Goal: Transaction & Acquisition: Subscribe to service/newsletter

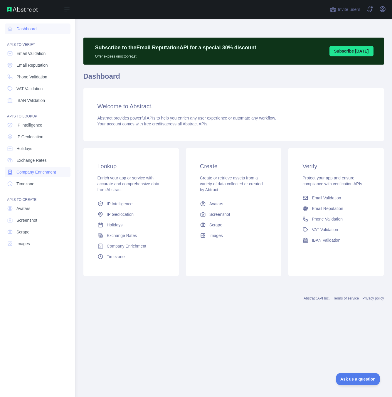
click at [27, 173] on span "Company Enrichment" at bounding box center [36, 172] width 40 height 6
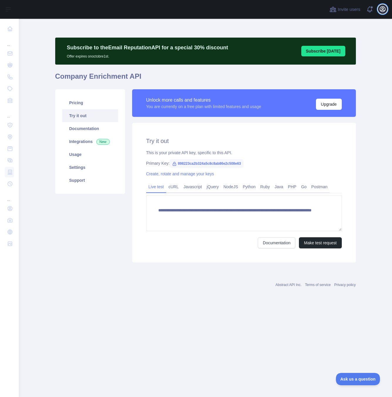
click at [381, 10] on icon "button" at bounding box center [382, 9] width 7 height 7
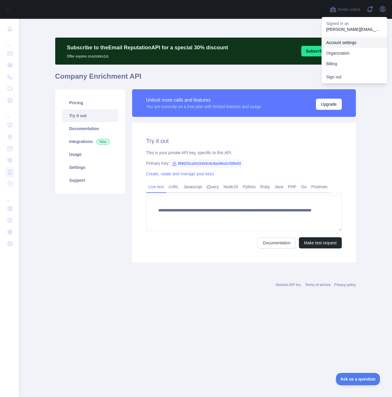
click at [341, 45] on link "Account settings" at bounding box center [355, 42] width 66 height 11
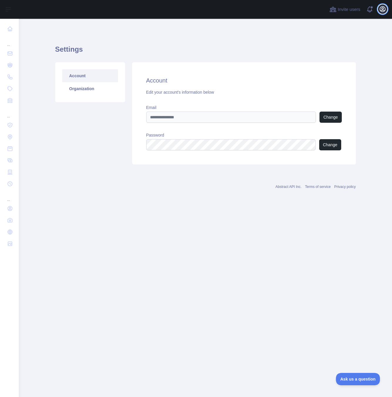
click at [380, 8] on icon "button" at bounding box center [382, 8] width 5 height 5
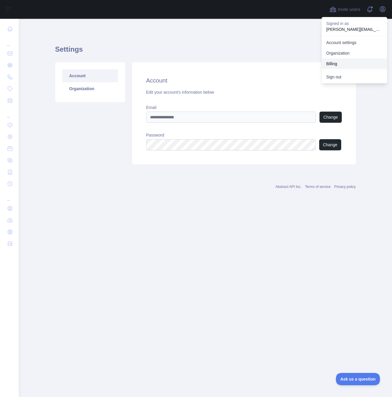
click at [335, 62] on button "Billing" at bounding box center [355, 63] width 66 height 11
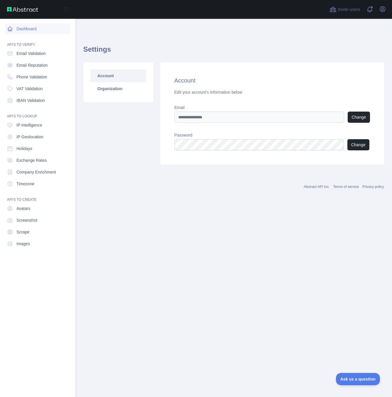
click at [27, 28] on link "Dashboard" at bounding box center [38, 28] width 66 height 11
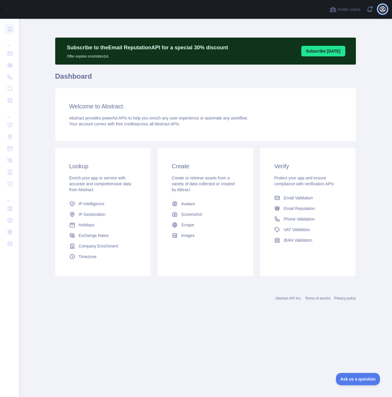
click at [382, 9] on icon "button" at bounding box center [382, 8] width 5 height 5
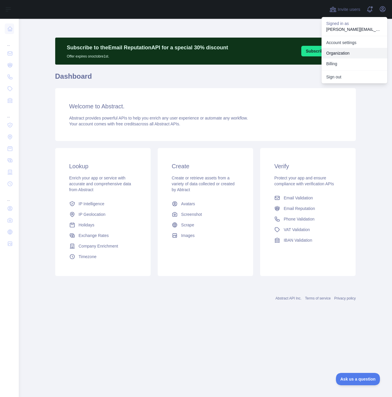
click at [334, 55] on link "Organization" at bounding box center [355, 53] width 66 height 11
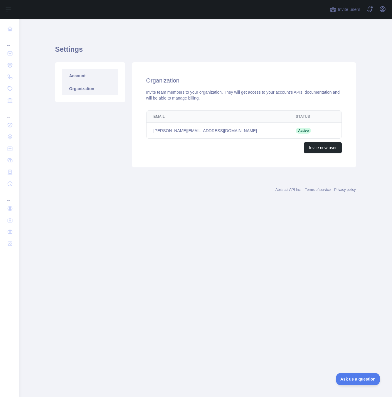
click at [80, 74] on link "Account" at bounding box center [90, 75] width 56 height 13
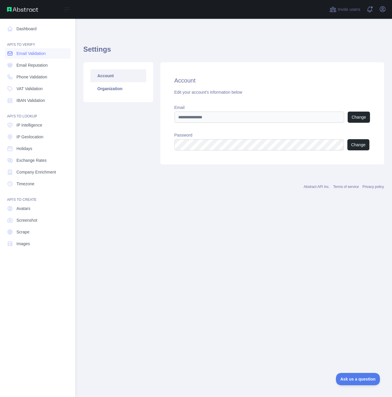
click at [29, 56] on span "Email Validation" at bounding box center [30, 54] width 29 height 6
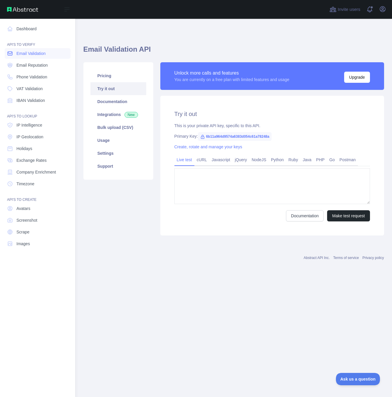
type textarea "**********"
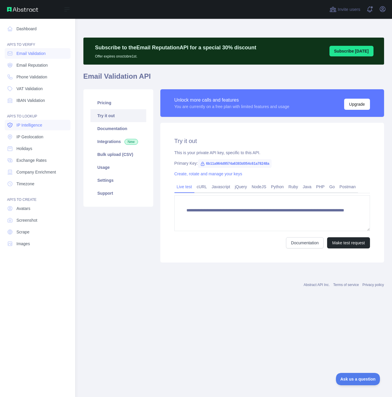
click at [27, 126] on span "IP Intelligence" at bounding box center [29, 125] width 26 height 6
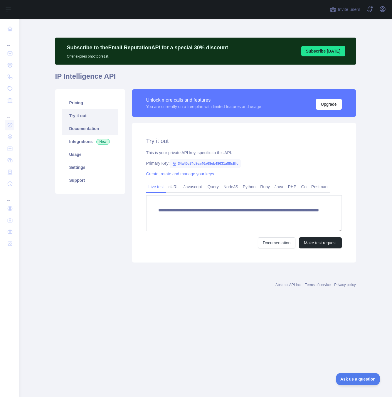
click at [88, 128] on link "Documentation" at bounding box center [90, 128] width 56 height 13
click at [89, 140] on link "Integrations New" at bounding box center [90, 141] width 56 height 13
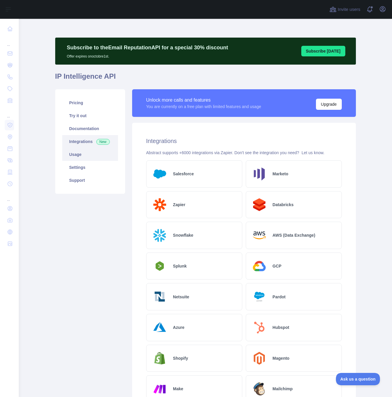
click at [81, 156] on link "Usage" at bounding box center [90, 154] width 56 height 13
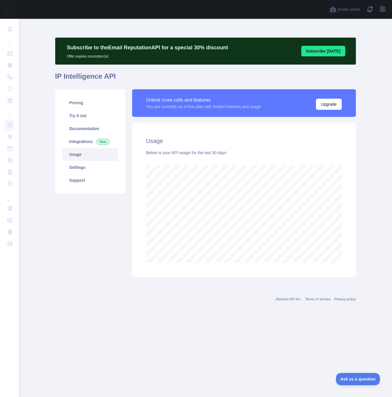
scroll to position [378, 373]
click at [85, 165] on link "Settings" at bounding box center [90, 167] width 56 height 13
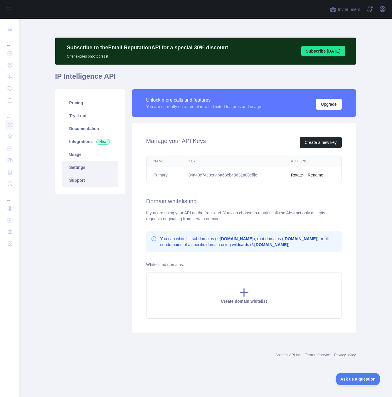
click at [86, 179] on link "Support" at bounding box center [90, 180] width 56 height 13
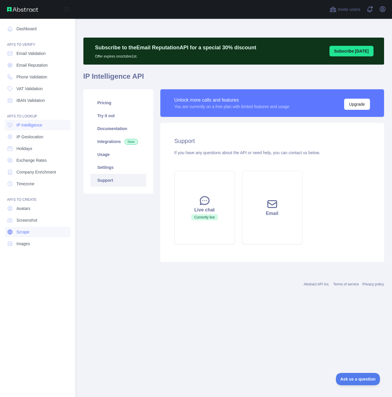
click at [31, 229] on link "Scrape" at bounding box center [38, 232] width 66 height 11
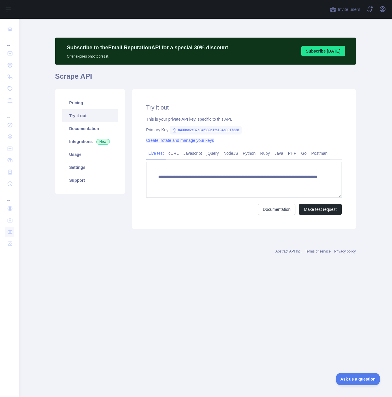
click at [200, 141] on link "Create, rotate and manage your keys" at bounding box center [180, 140] width 68 height 5
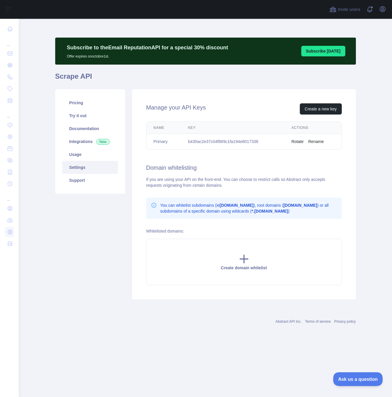
click at [353, 373] on button "Ask us a question" at bounding box center [355, 378] width 44 height 12
click at [354, 376] on button "Ask us a question" at bounding box center [355, 378] width 42 height 12
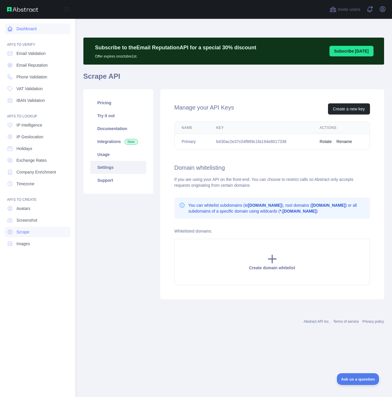
click at [26, 30] on link "Dashboard" at bounding box center [38, 28] width 66 height 11
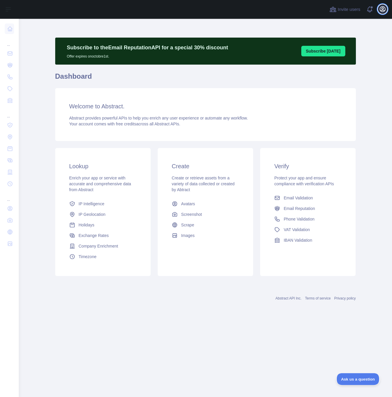
click at [385, 9] on icon "button" at bounding box center [382, 8] width 5 height 5
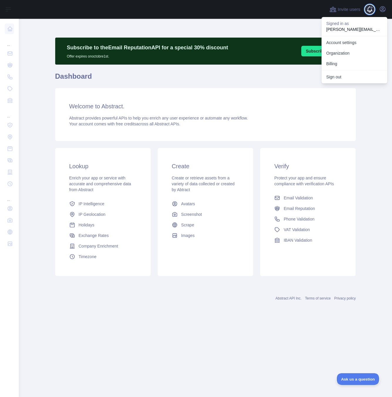
click at [368, 10] on span at bounding box center [372, 9] width 12 height 19
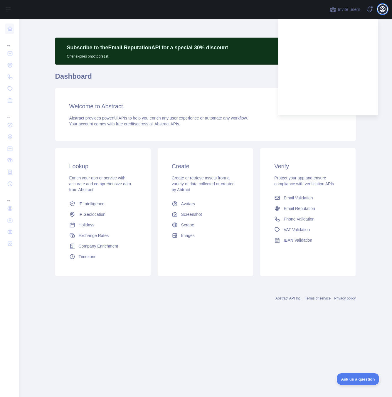
click at [383, 8] on icon "button" at bounding box center [382, 9] width 7 height 7
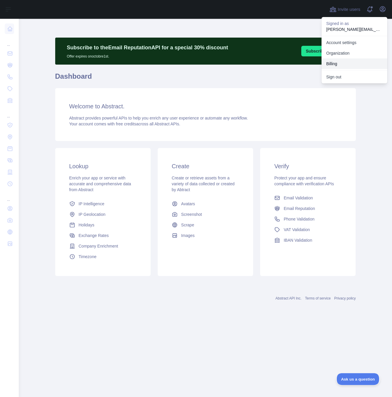
click at [334, 66] on button "Billing" at bounding box center [355, 63] width 66 height 11
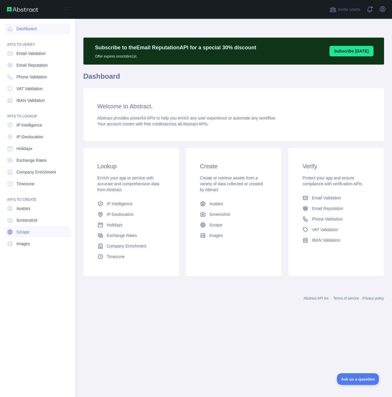
click at [24, 234] on span "Scrape" at bounding box center [22, 232] width 13 height 6
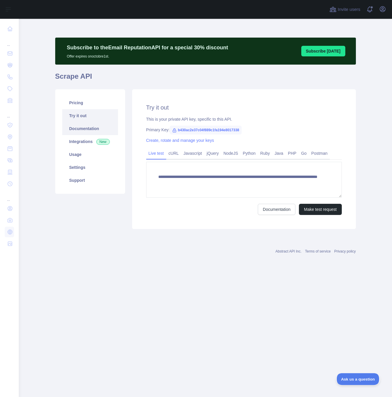
click at [78, 126] on link "Documentation" at bounding box center [90, 128] width 56 height 13
click at [79, 156] on link "Usage" at bounding box center [90, 154] width 56 height 13
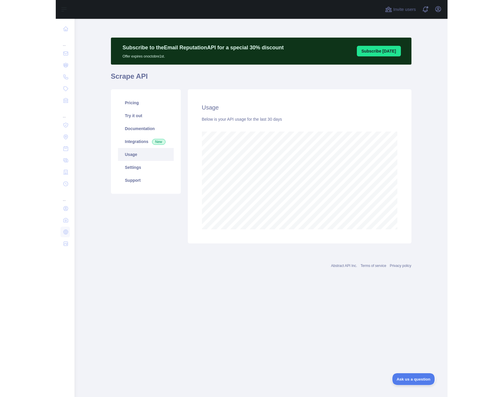
scroll to position [378, 373]
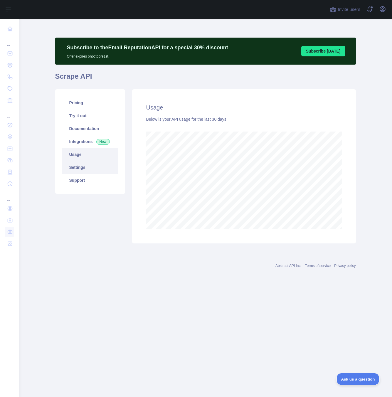
click at [75, 164] on link "Settings" at bounding box center [90, 167] width 56 height 13
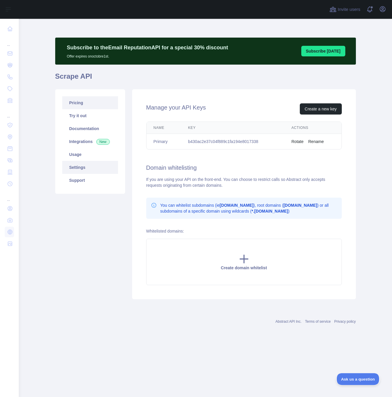
click at [79, 100] on link "Pricing" at bounding box center [90, 102] width 56 height 13
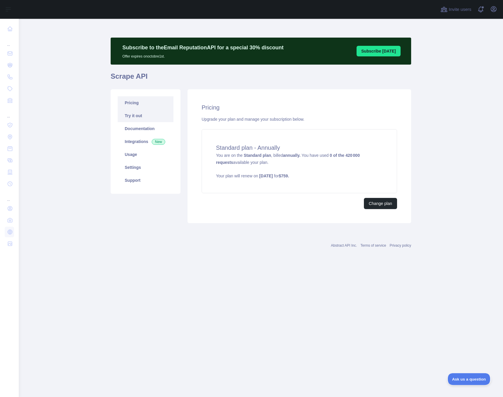
click at [135, 113] on link "Try it out" at bounding box center [146, 115] width 56 height 13
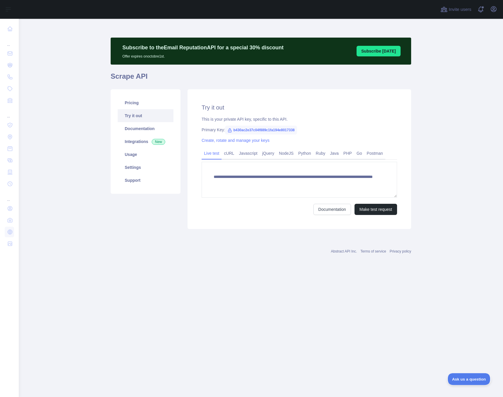
click at [281, 129] on span "b430ac2e37c04f889c1fa194e8017338" at bounding box center [261, 130] width 72 height 9
copy span "b430ac2e37c04f889c1fa194e8017338"
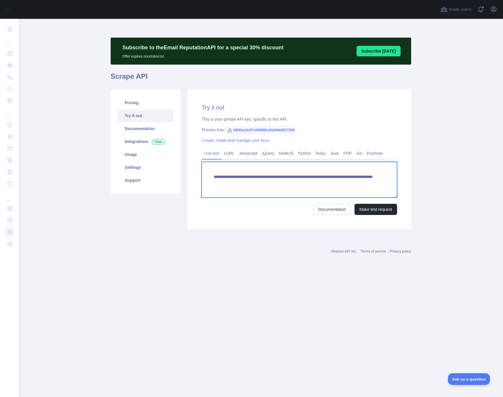
drag, startPoint x: 229, startPoint y: 182, endPoint x: 210, endPoint y: 182, distance: 18.2
click at [210, 182] on textarea "**********" at bounding box center [300, 180] width 196 height 36
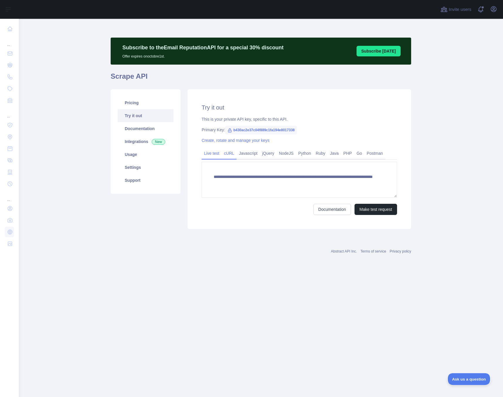
click at [229, 156] on link "cURL" at bounding box center [229, 153] width 15 height 9
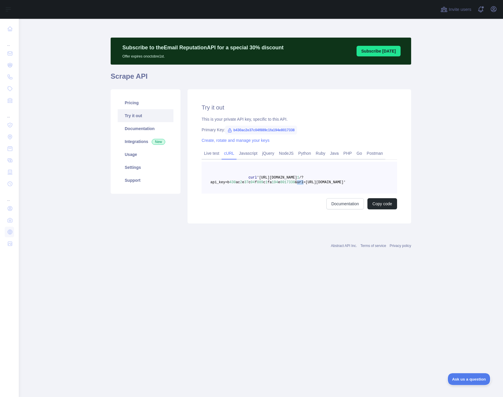
drag, startPoint x: 304, startPoint y: 182, endPoint x: 298, endPoint y: 183, distance: 5.9
click at [298, 183] on span "&url=https://news.ycombinator.com'" at bounding box center [320, 182] width 51 height 4
copy span "url"
click at [132, 157] on link "Usage" at bounding box center [146, 154] width 56 height 13
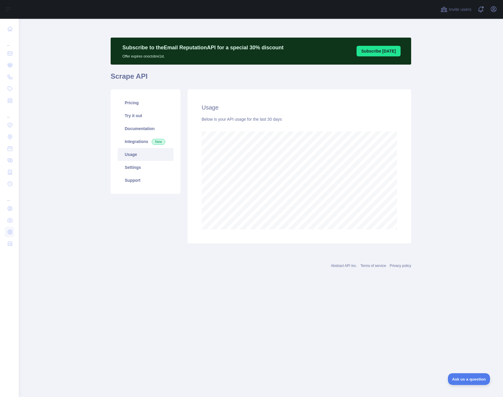
scroll to position [378, 485]
click at [132, 103] on link "Pricing" at bounding box center [146, 102] width 56 height 13
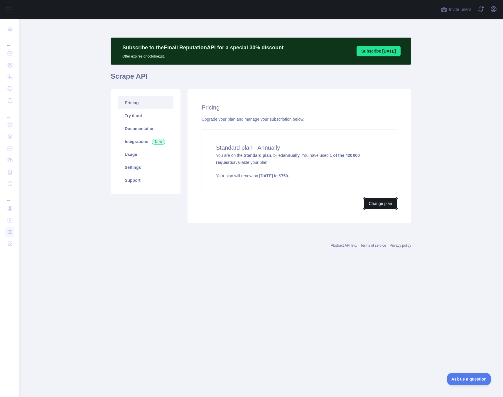
click at [383, 207] on button "Change plan" at bounding box center [380, 203] width 33 height 11
